Goal: Information Seeking & Learning: Understand process/instructions

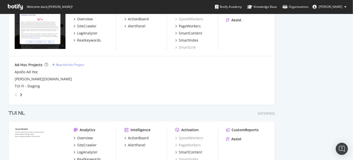
scroll to position [648, 0]
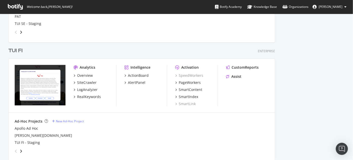
click at [14, 50] on div "TUI FI" at bounding box center [15, 50] width 14 height 7
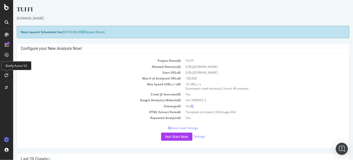
click at [8, 77] on div at bounding box center [7, 75] width 8 height 8
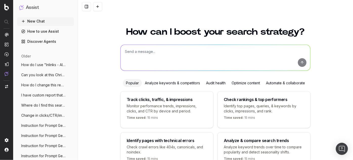
scroll to position [32, 0]
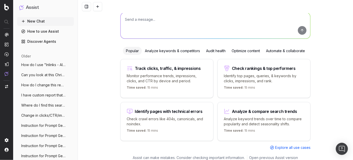
click at [49, 124] on span "Instruction for Prompt Generation Using" at bounding box center [43, 125] width 44 height 5
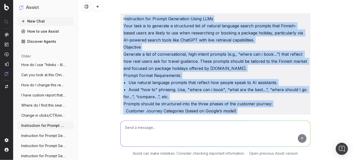
drag, startPoint x: 122, startPoint y: 18, endPoint x: 251, endPoint y: 128, distance: 169.0
click at [251, 128] on div "Instruction for Prompt Generation Using LLMs Your task is to generate a structu…" at bounding box center [215, 80] width 275 height 160
click at [345, 100] on div "Instruction for Prompt Generation Using LLMs Your task is to generate a structu…" at bounding box center [215, 80] width 275 height 160
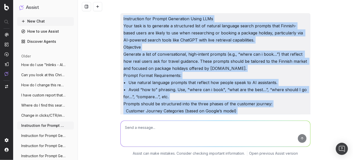
drag, startPoint x: 188, startPoint y: 101, endPoint x: 115, endPoint y: 8, distance: 117.6
click at [115, 8] on div "Instruction for Prompt Generation Using LLMs Your task is to generate a structu…" at bounding box center [215, 80] width 275 height 160
copy div "Instruction for Prompt Generation Using LLMs Your task is to generate a structu…"
